Goal: Navigation & Orientation: Find specific page/section

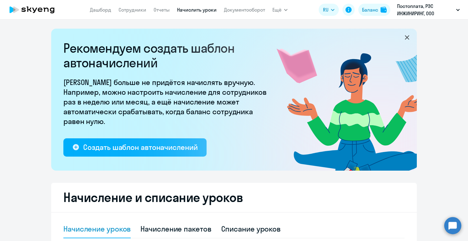
select select "10"
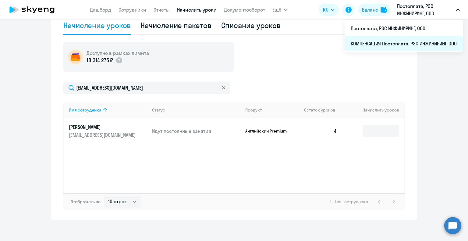
click at [381, 46] on li "КОМПЕНСАЦИЯ Постоплата, РЭС ИНЖИНИРИНГ, ООО" at bounding box center [403, 43] width 118 height 15
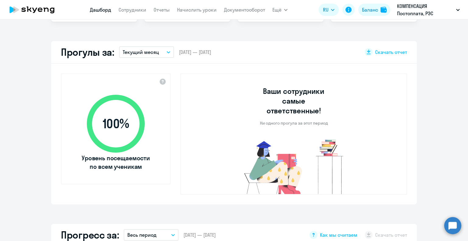
scroll to position [112, 0]
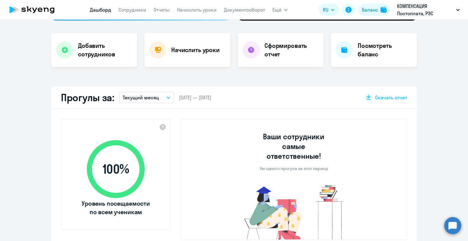
click at [129, 13] on nav "[PERSON_NAME] Отчеты Начислить уроки Документооборот" at bounding box center [177, 10] width 175 height 12
select select "30"
click at [127, 13] on app-menu-item-link "Сотрудники" at bounding box center [132, 10] width 28 height 8
click at [131, 11] on link "Сотрудники" at bounding box center [132, 10] width 28 height 6
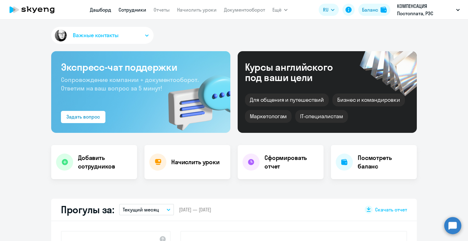
select select "30"
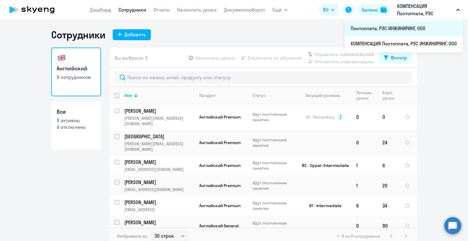
click at [362, 31] on li "Постоплата, РЭС ИНЖИНИРИНГ, ООО" at bounding box center [403, 28] width 118 height 15
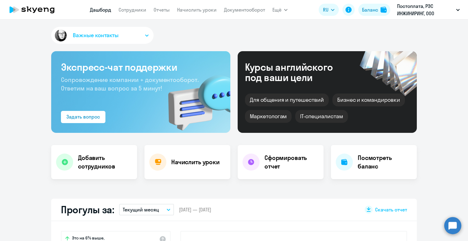
select select "30"
